Goal: Task Accomplishment & Management: Manage account settings

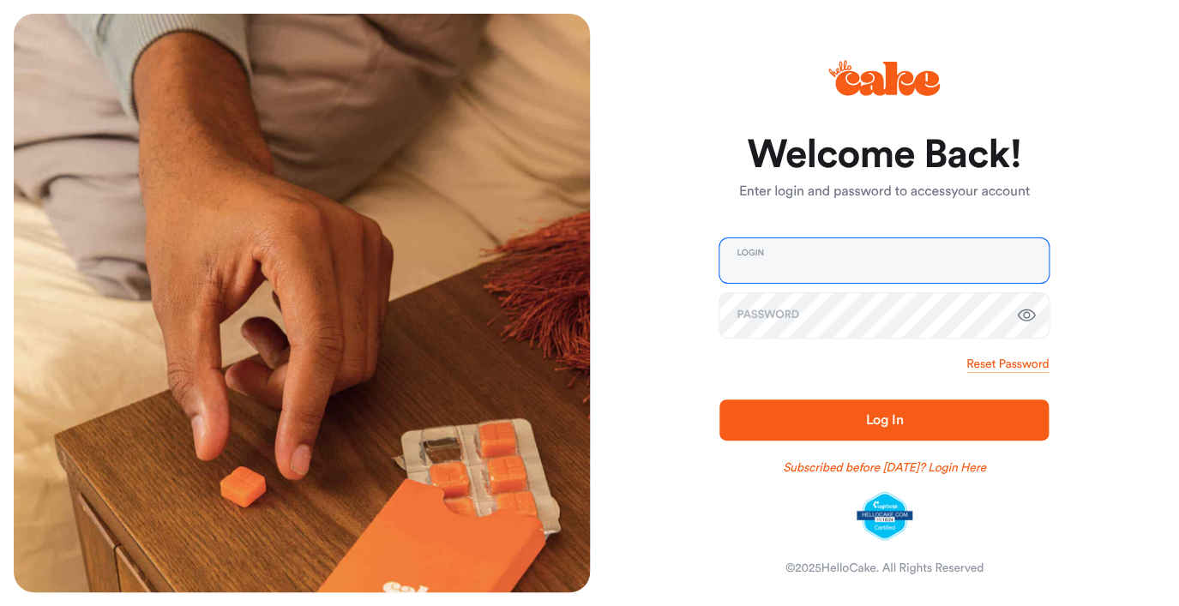
click at [780, 276] on input "email" at bounding box center [884, 260] width 329 height 45
type input "**********"
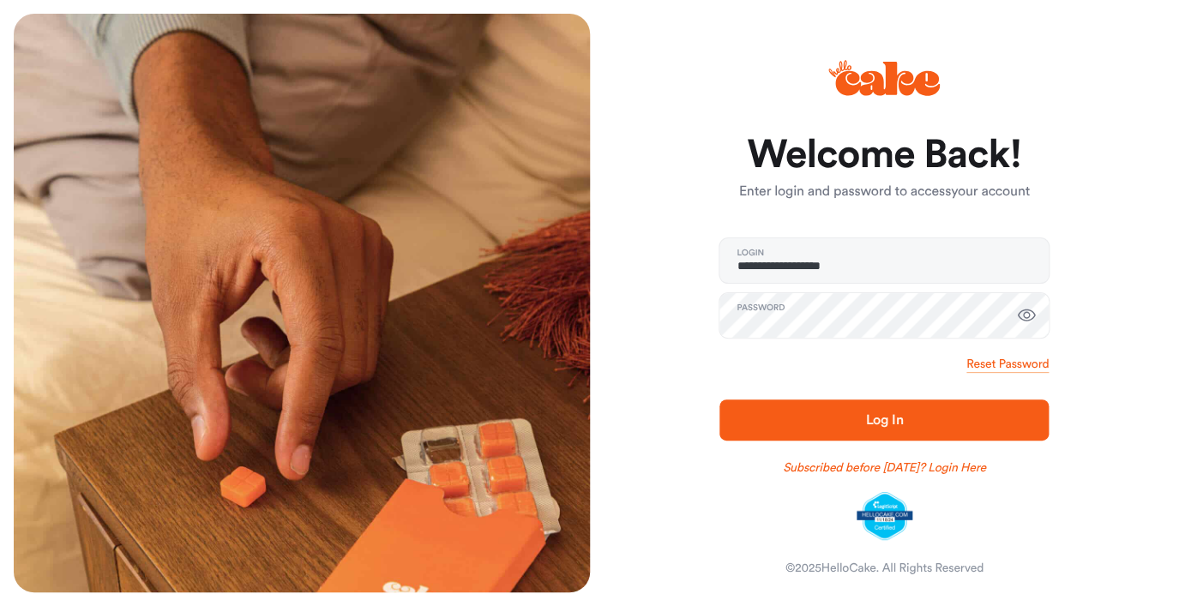
click at [837, 413] on span "Log In" at bounding box center [884, 420] width 274 height 21
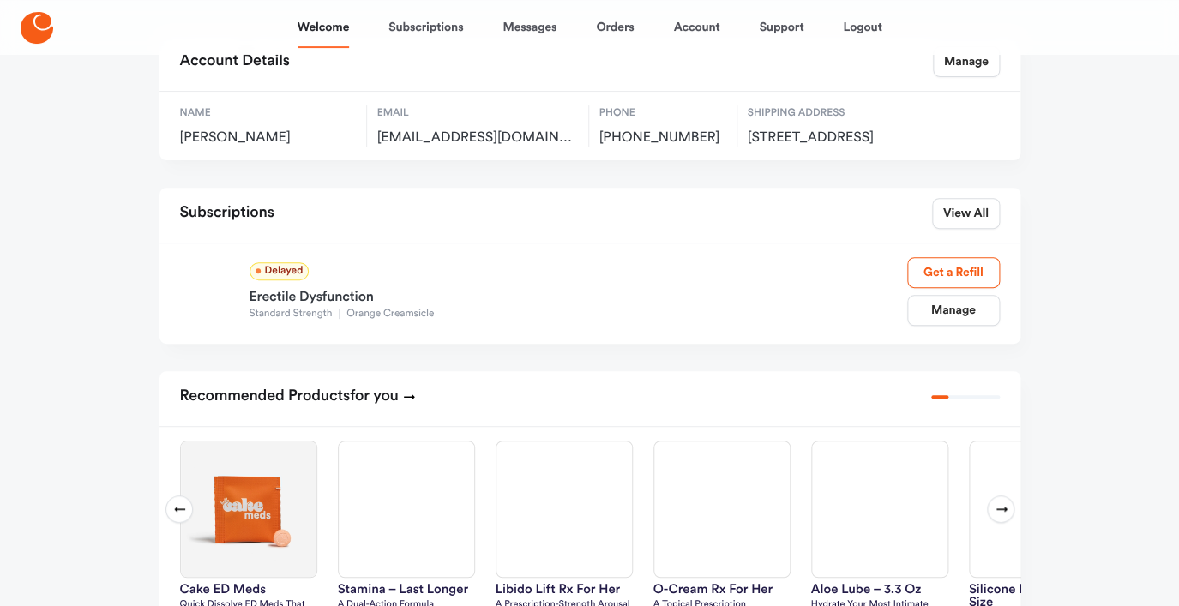
scroll to position [113, 0]
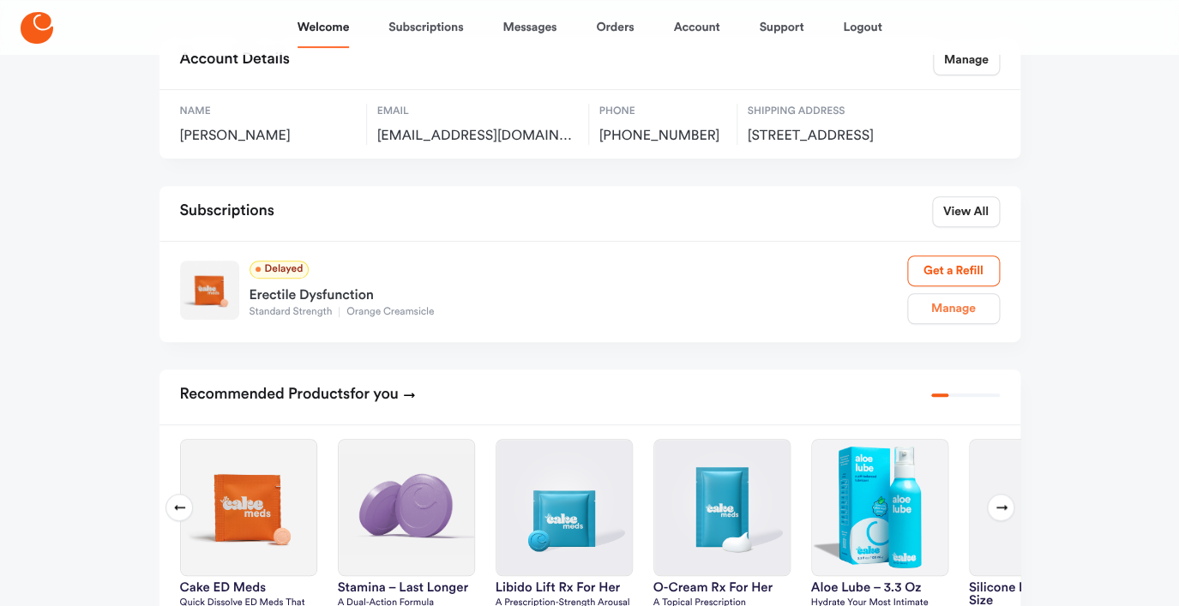
click at [932, 316] on link "Manage" at bounding box center [953, 308] width 93 height 31
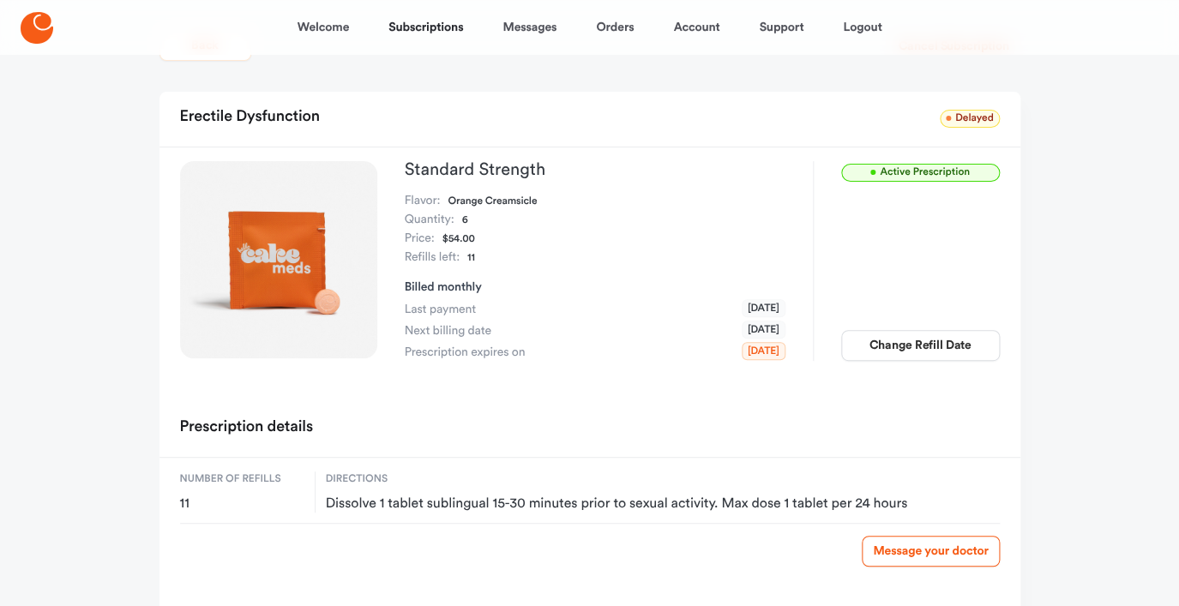
scroll to position [41, 0]
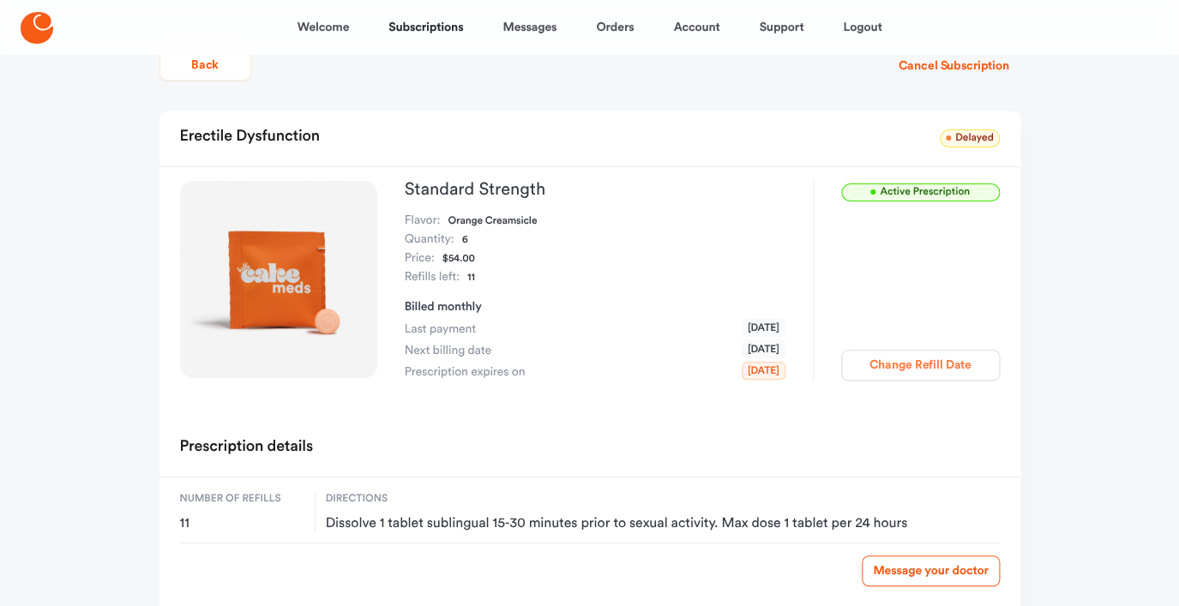
click at [885, 369] on button "Change Refill Date" at bounding box center [920, 365] width 159 height 31
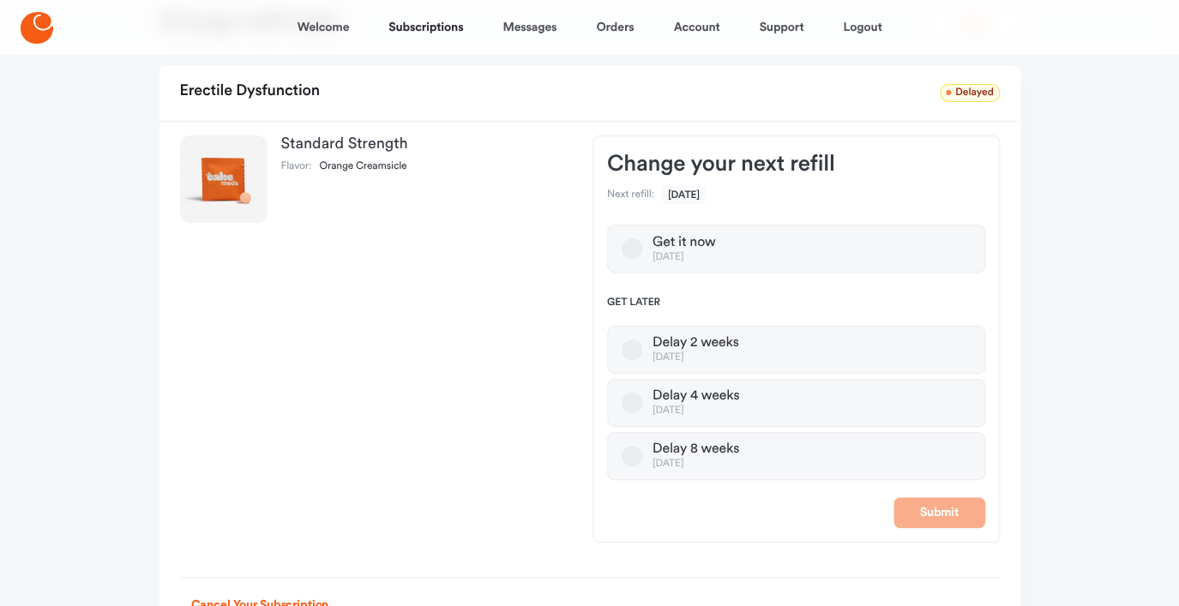
scroll to position [83, 0]
click at [634, 404] on button "Delay 4 weeks [DATE]" at bounding box center [632, 401] width 21 height 21
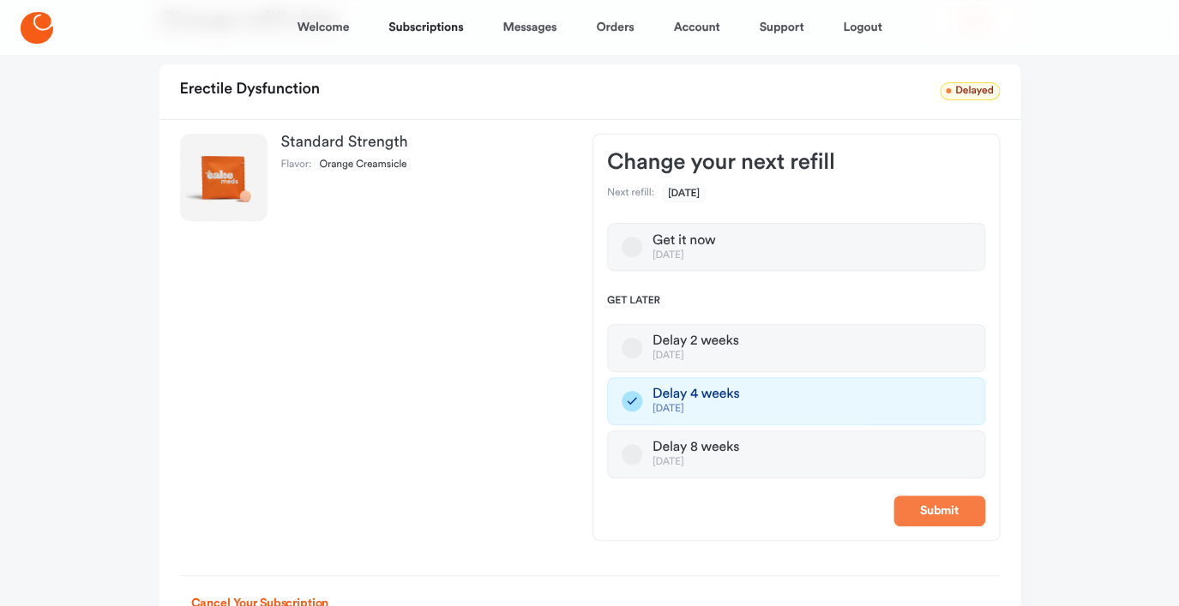
click at [929, 507] on button "Submit" at bounding box center [940, 511] width 92 height 31
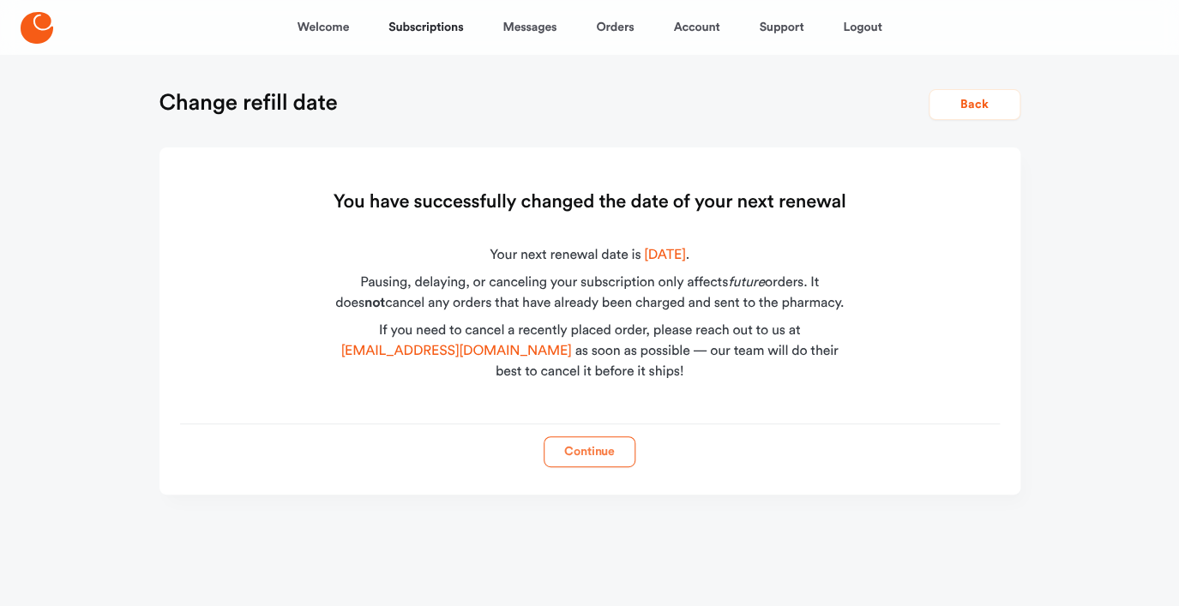
click at [614, 461] on button "Continue" at bounding box center [590, 452] width 92 height 31
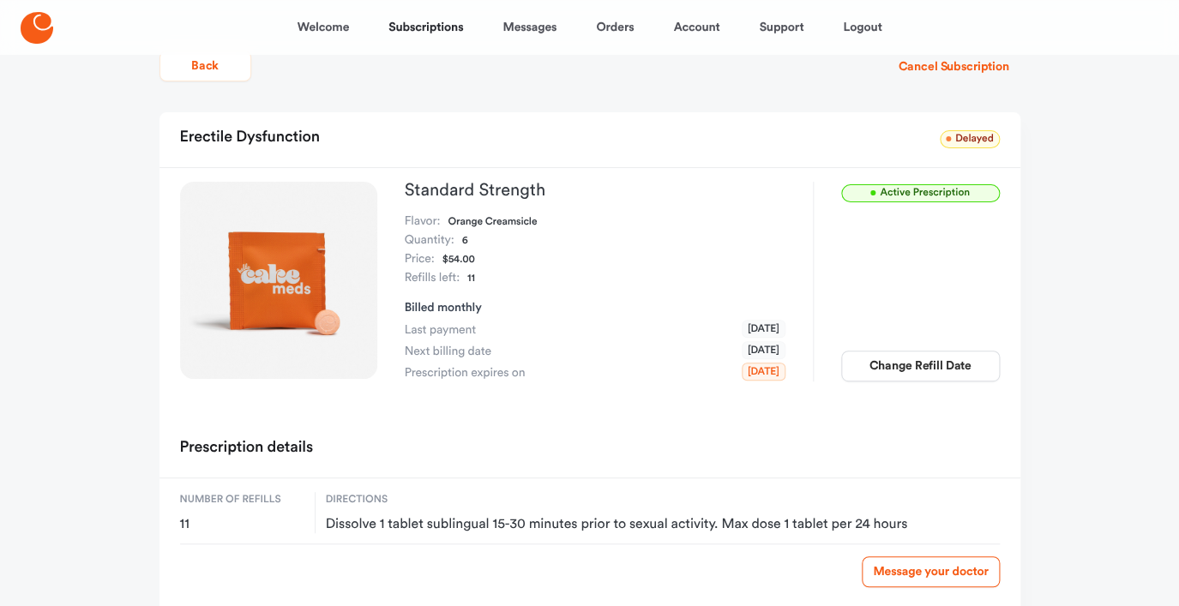
scroll to position [18, 0]
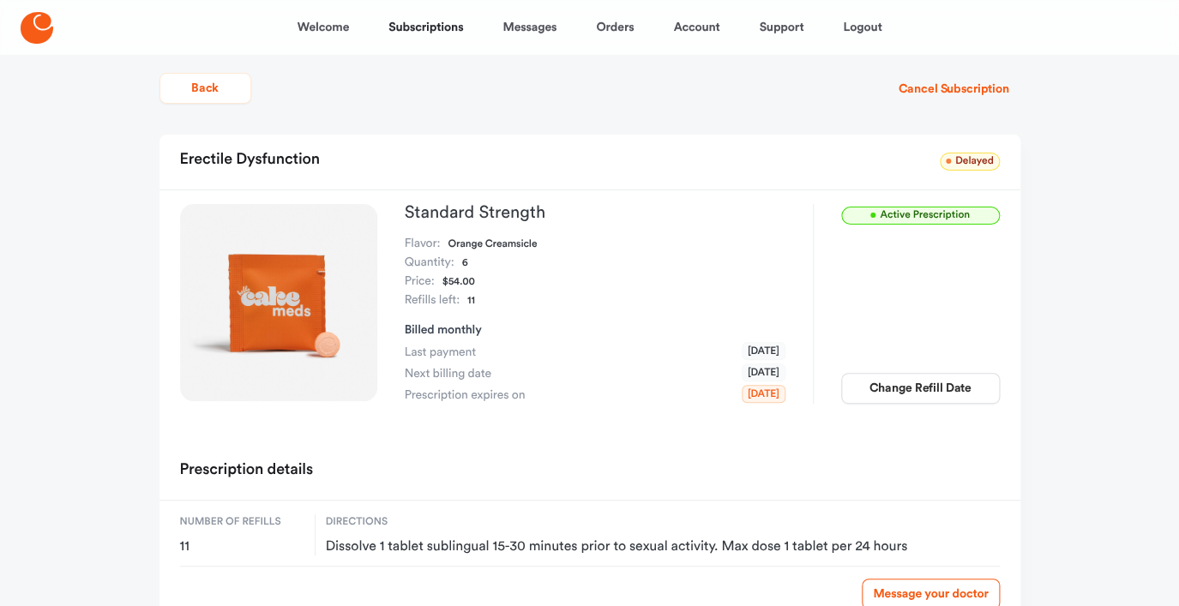
click at [39, 39] on icon at bounding box center [37, 28] width 33 height 32
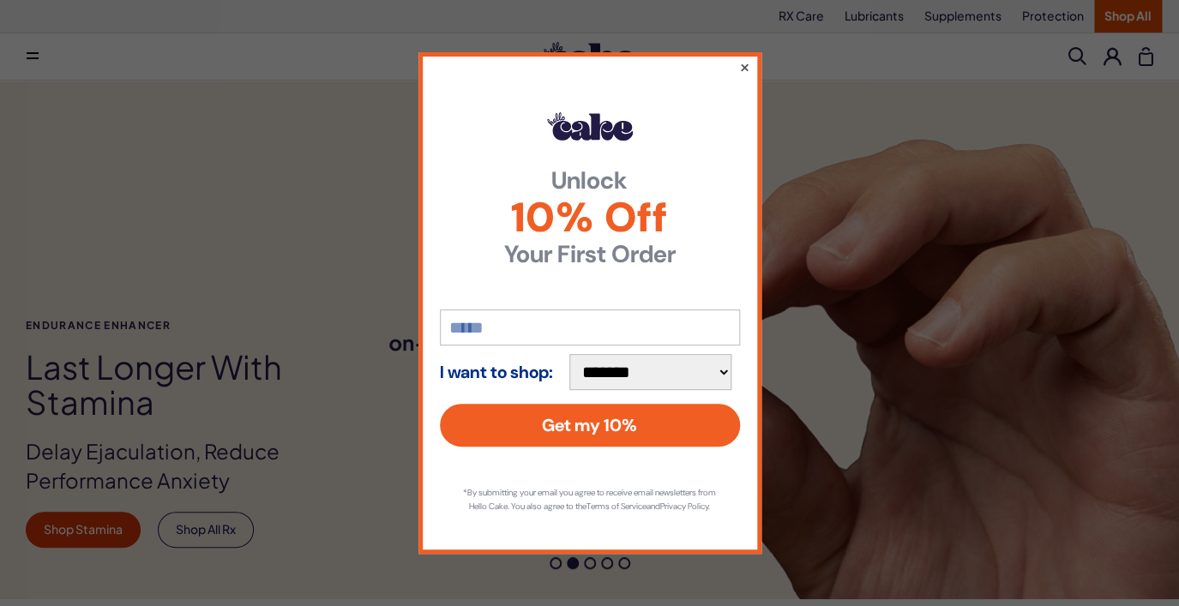
click at [746, 59] on button "×" at bounding box center [743, 67] width 11 height 21
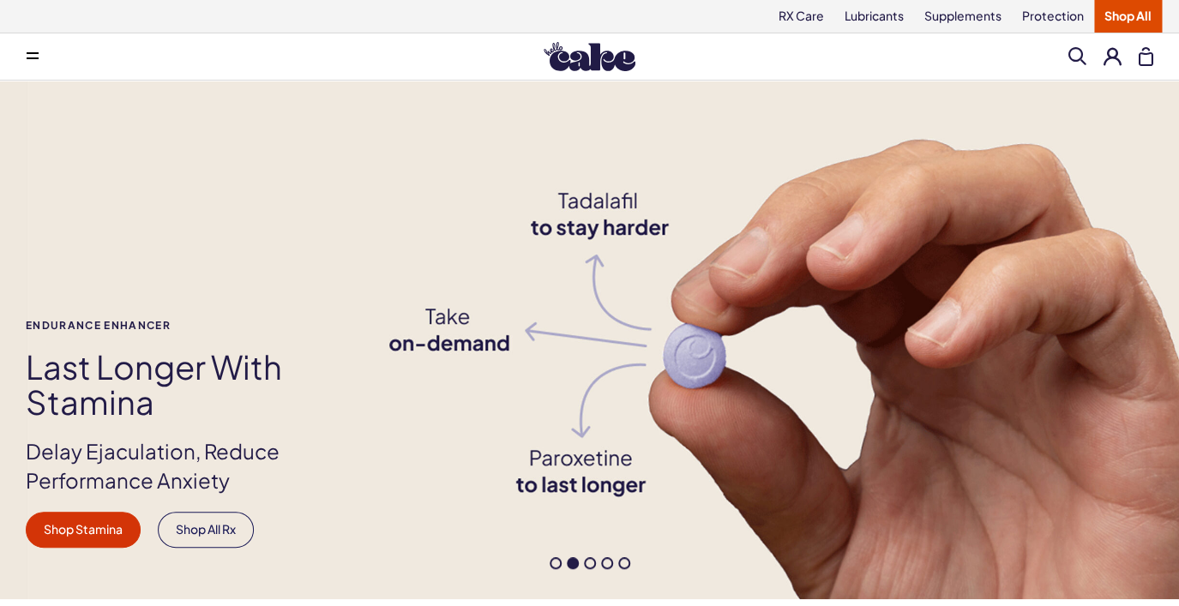
click at [1107, 64] on button at bounding box center [1113, 56] width 18 height 18
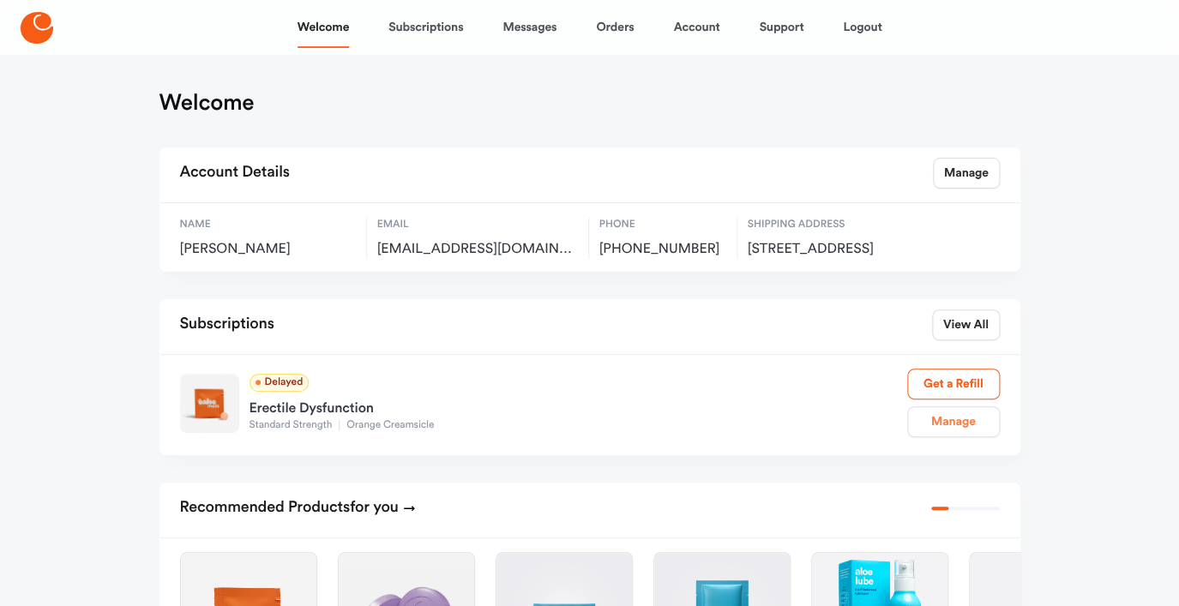
click at [940, 437] on link "Manage" at bounding box center [953, 422] width 93 height 31
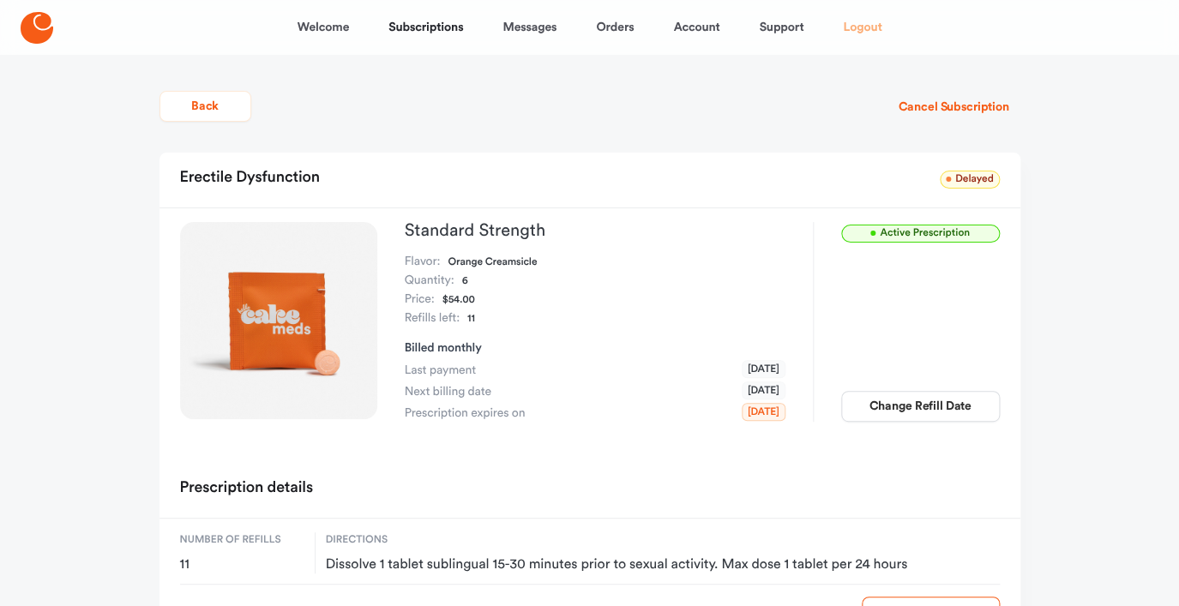
click at [862, 33] on link "Logout" at bounding box center [862, 27] width 39 height 41
